Goal: Check status: Check status

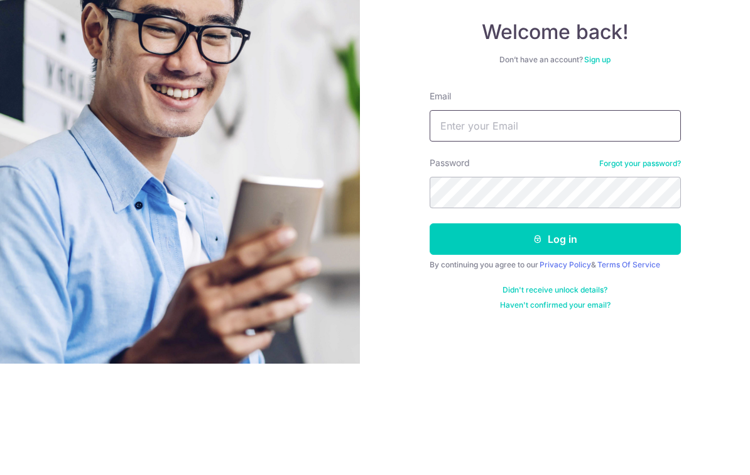
type input "[EMAIL_ADDRESS][DOMAIN_NAME]"
click at [555, 334] on button "Log in" at bounding box center [555, 349] width 251 height 31
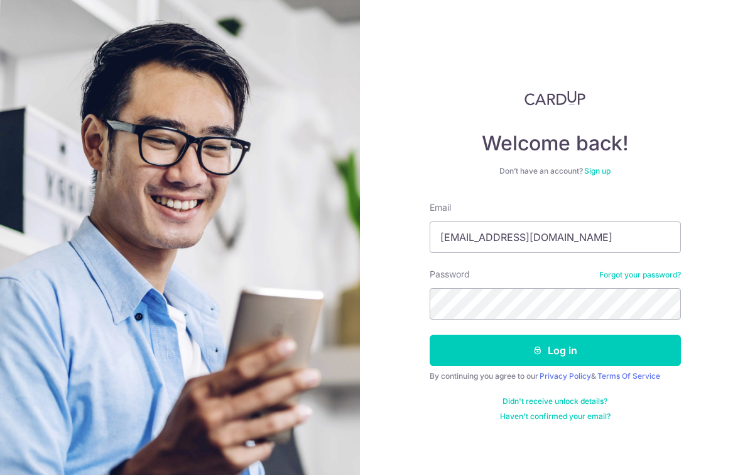
click at [498, 334] on button "Log in" at bounding box center [555, 349] width 251 height 31
click at [527, 334] on button "Log in" at bounding box center [555, 349] width 251 height 31
click at [546, 334] on button "Log in" at bounding box center [555, 349] width 251 height 31
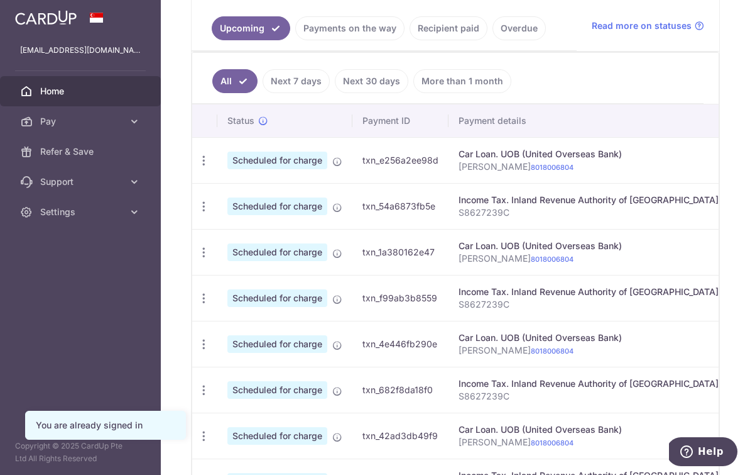
scroll to position [317, 0]
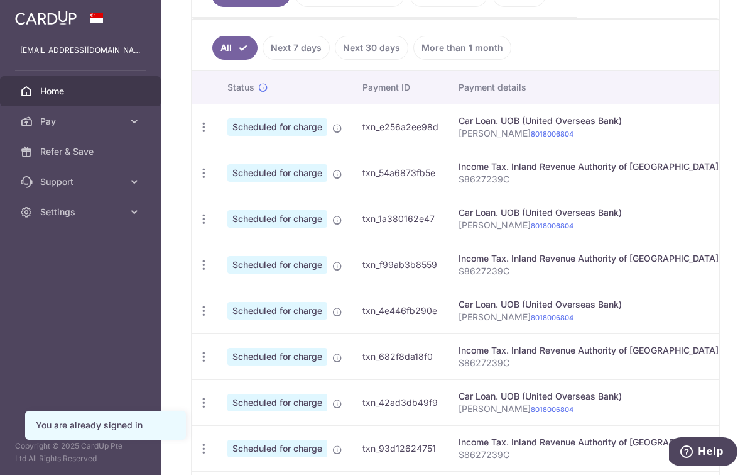
click at [263, 60] on link "Next 7 days" at bounding box center [296, 48] width 67 height 24
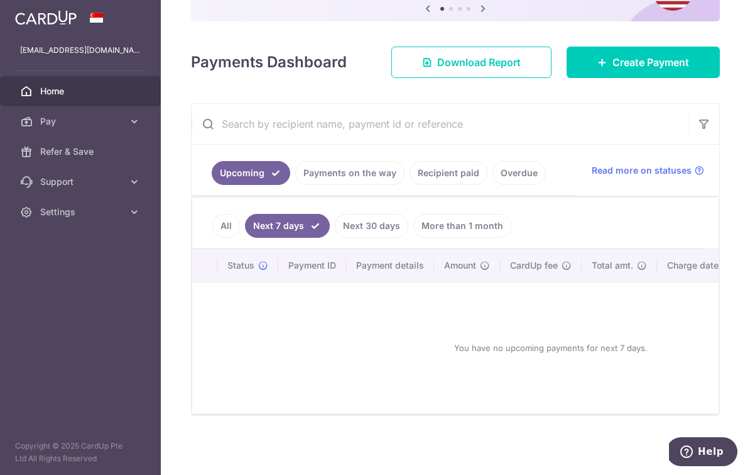
scroll to position [166, 0]
click at [295, 185] on link "Payments on the way" at bounding box center [349, 173] width 109 height 24
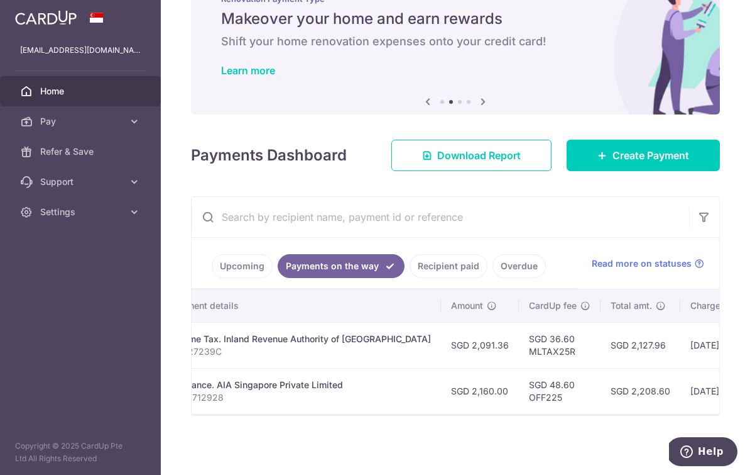
scroll to position [0, 273]
click at [410, 278] on link "Recipient paid" at bounding box center [449, 266] width 78 height 24
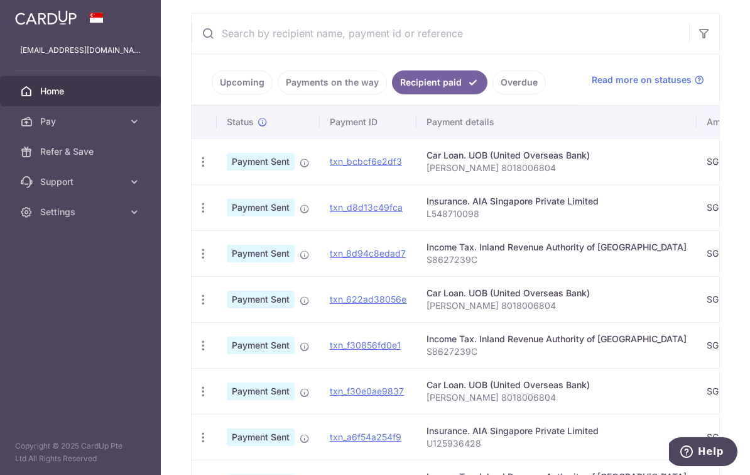
scroll to position [232, 0]
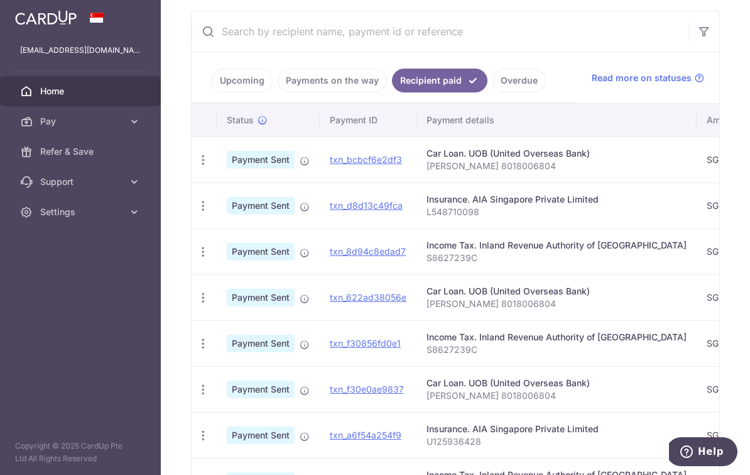
click at [493, 92] on link "Overdue" at bounding box center [519, 81] width 53 height 24
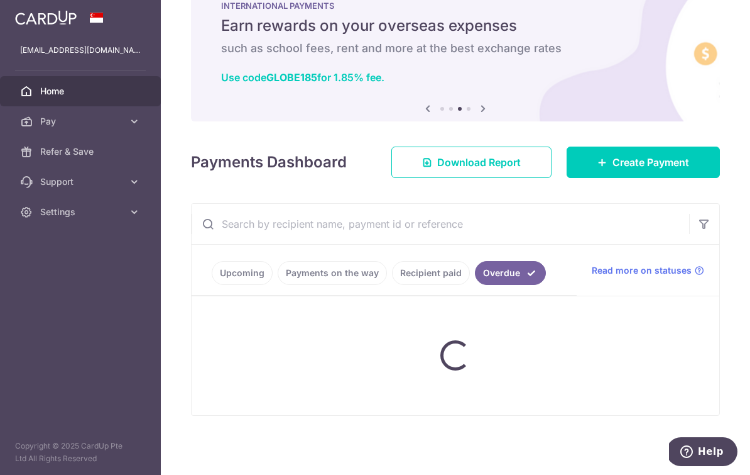
scroll to position [72, 0]
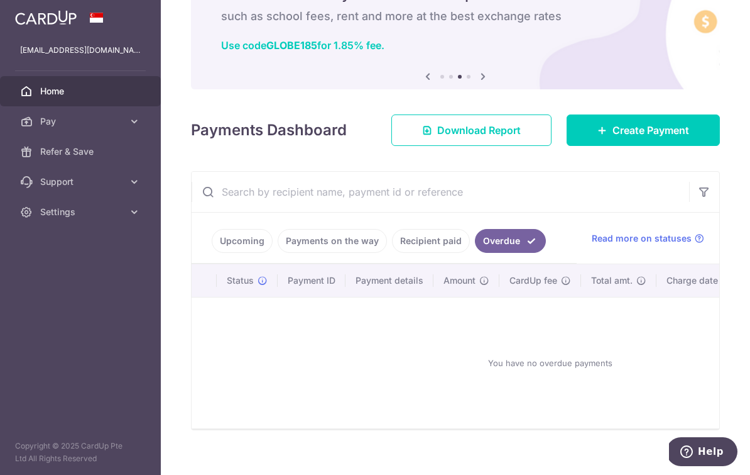
click at [278, 253] on link "Payments on the way" at bounding box center [332, 241] width 109 height 24
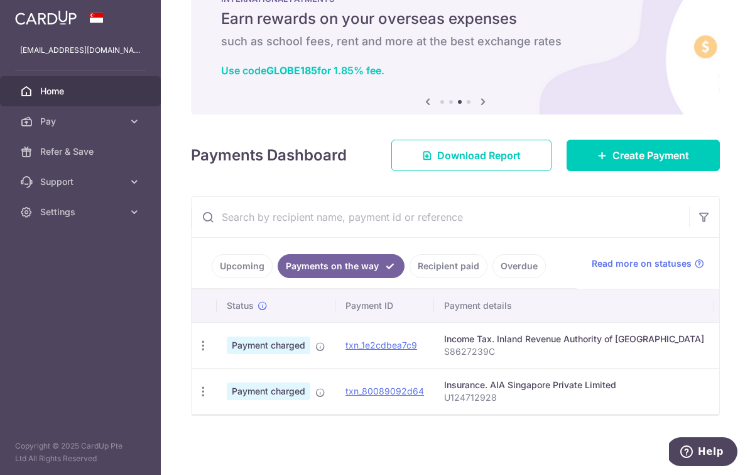
scroll to position [73, 0]
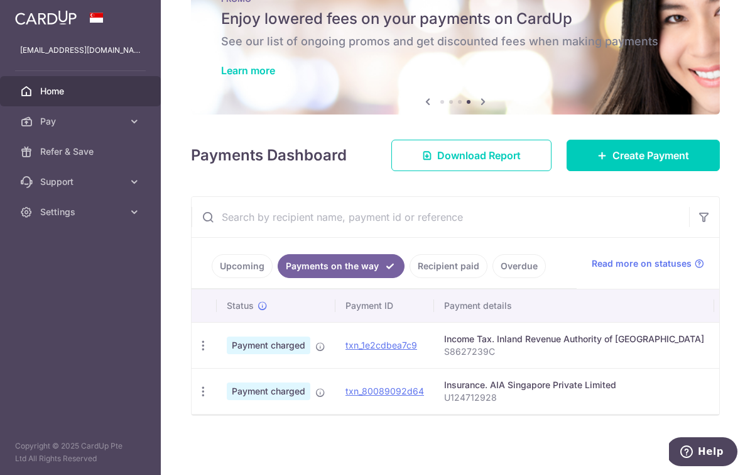
click at [212, 278] on link "Upcoming" at bounding box center [242, 266] width 61 height 24
